Goal: Check status: Check status

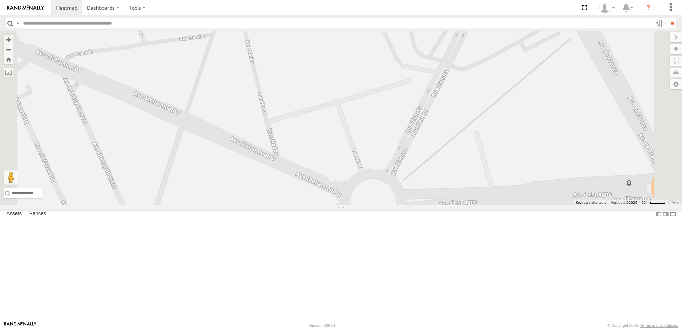
click at [0, 0] on div "10069 T 6" at bounding box center [0, 0] width 0 height 0
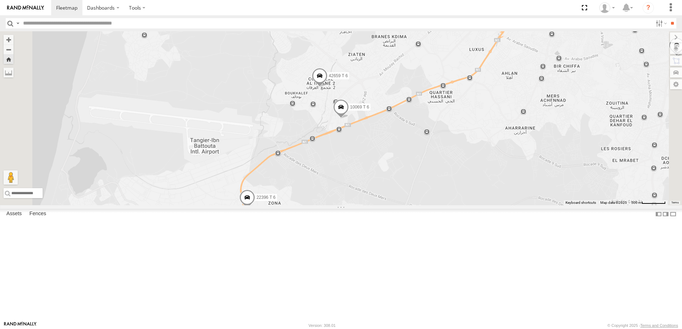
click at [0, 0] on div "54289 T 6" at bounding box center [0, 0] width 0 height 0
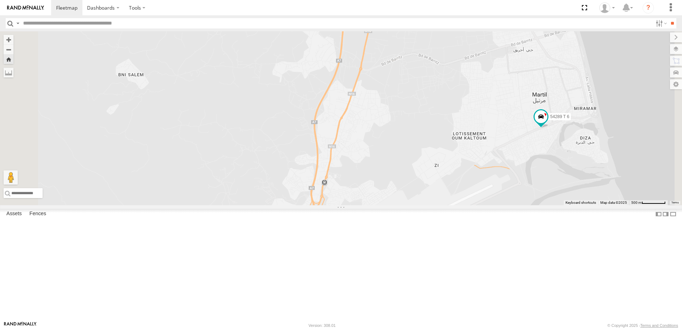
click at [0, 0] on div "10069 T 6" at bounding box center [0, 0] width 0 height 0
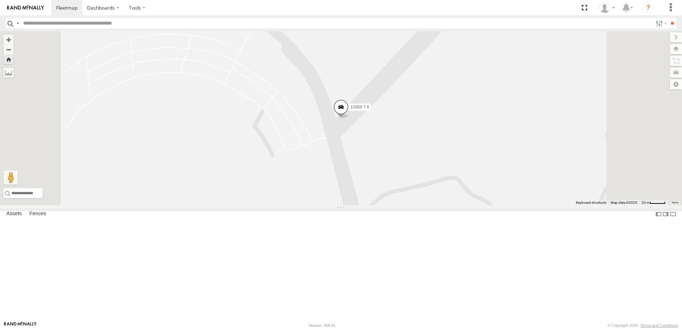
click at [349, 118] on span at bounding box center [341, 108] width 16 height 19
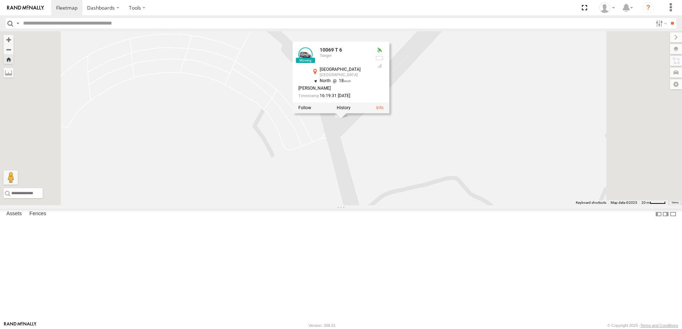
click at [426, 188] on div "10069 T 6 10069 T [GEOGRAPHIC_DATA] 35.74247 , -5.8556 North 18 [PERSON_NAME] 1…" at bounding box center [341, 118] width 682 height 174
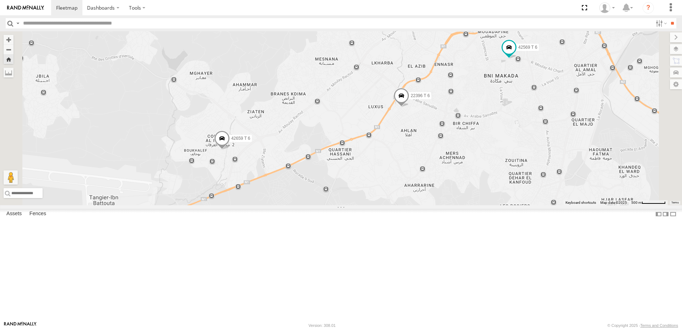
click at [0, 0] on div "10069 T 6" at bounding box center [0, 0] width 0 height 0
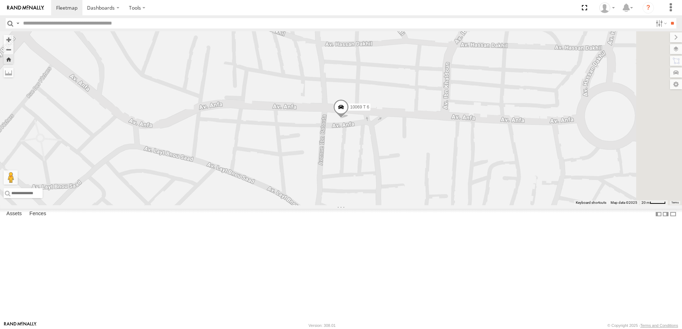
click at [349, 118] on span at bounding box center [341, 108] width 16 height 19
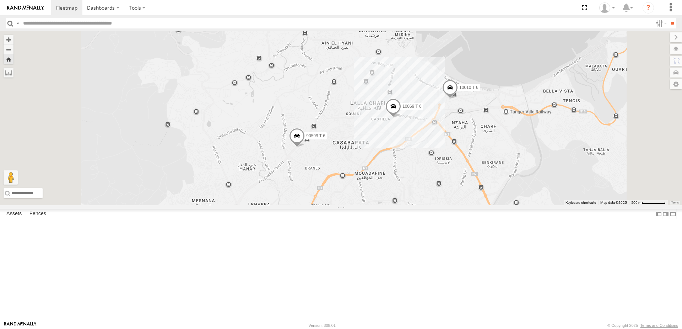
click at [482, 189] on div "10069 T 6 22396 T 6 10010 T 6 90599 T 6" at bounding box center [341, 118] width 682 height 174
click at [403, 117] on span at bounding box center [396, 107] width 16 height 19
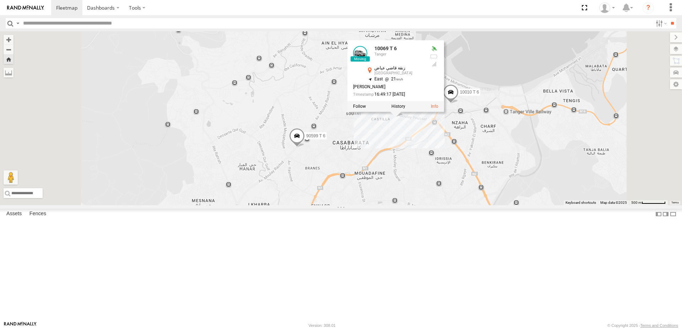
click at [444, 192] on div "10069 T 6 22396 T 6 10010 T 6 90599 T 6 10069 T 6 Tanger زنقة قاضي [PERSON_NAME…" at bounding box center [341, 118] width 682 height 174
